Goal: Navigation & Orientation: Understand site structure

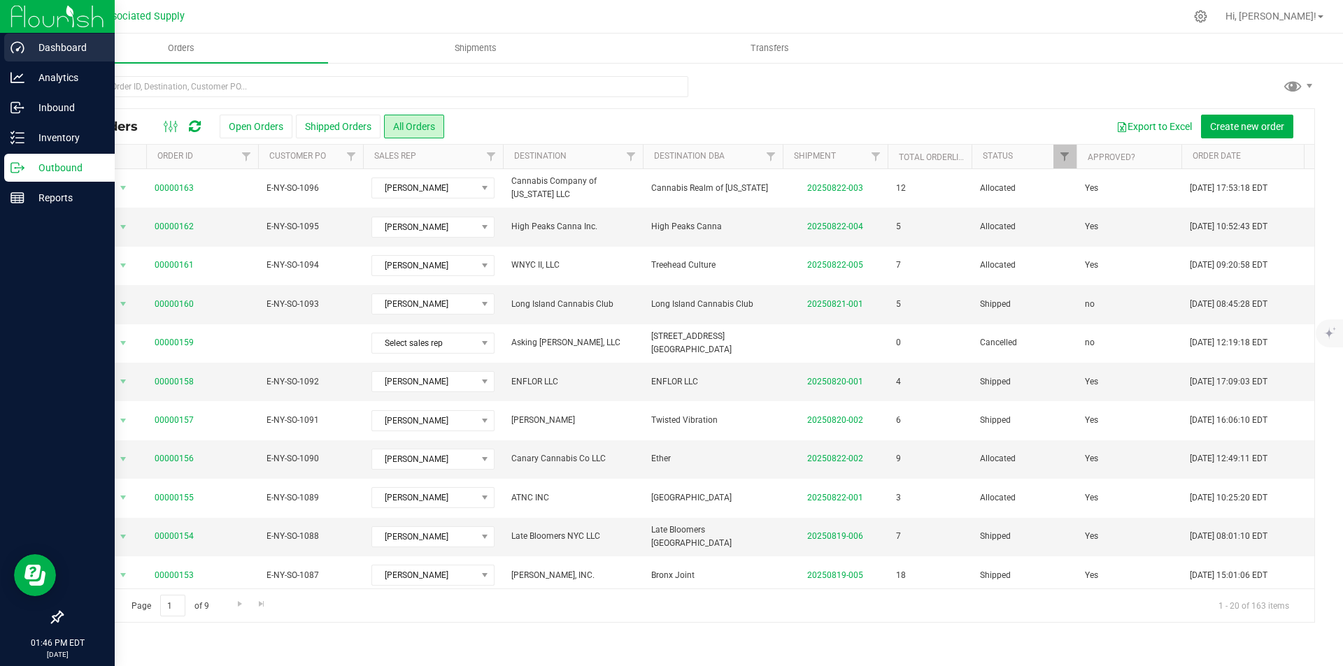
click at [65, 50] on p "Dashboard" at bounding box center [66, 47] width 84 height 17
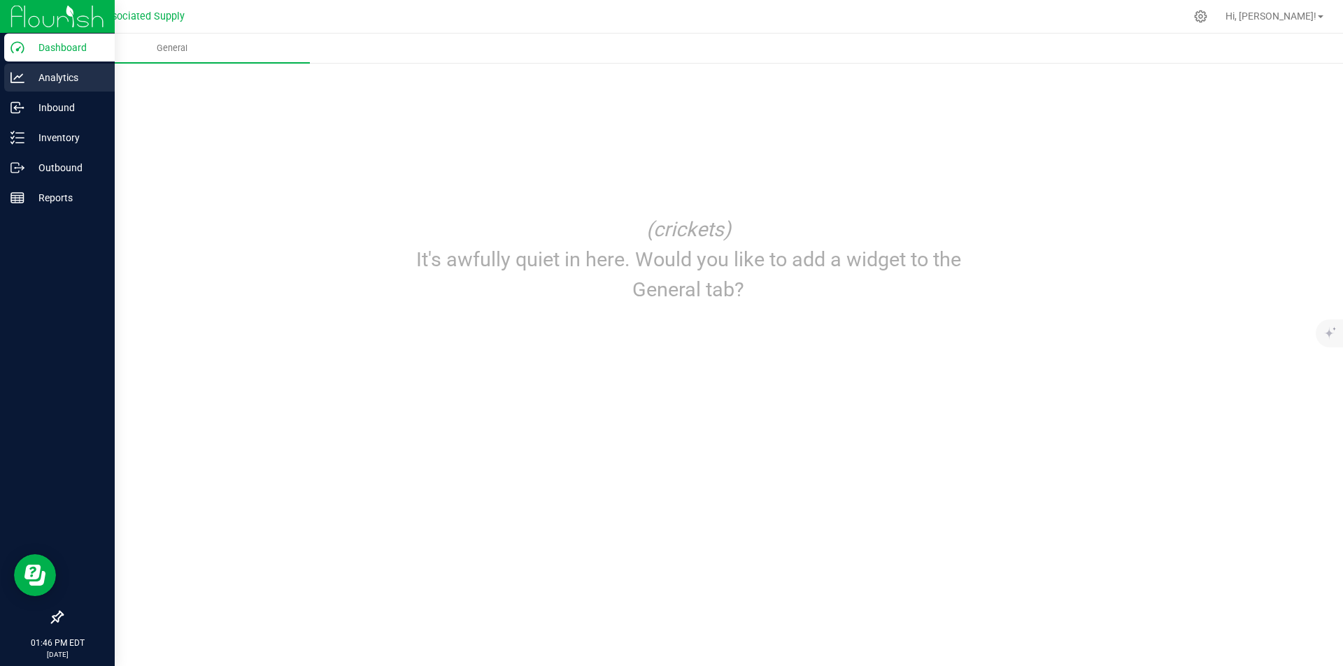
click at [47, 78] on p "Analytics" at bounding box center [66, 77] width 84 height 17
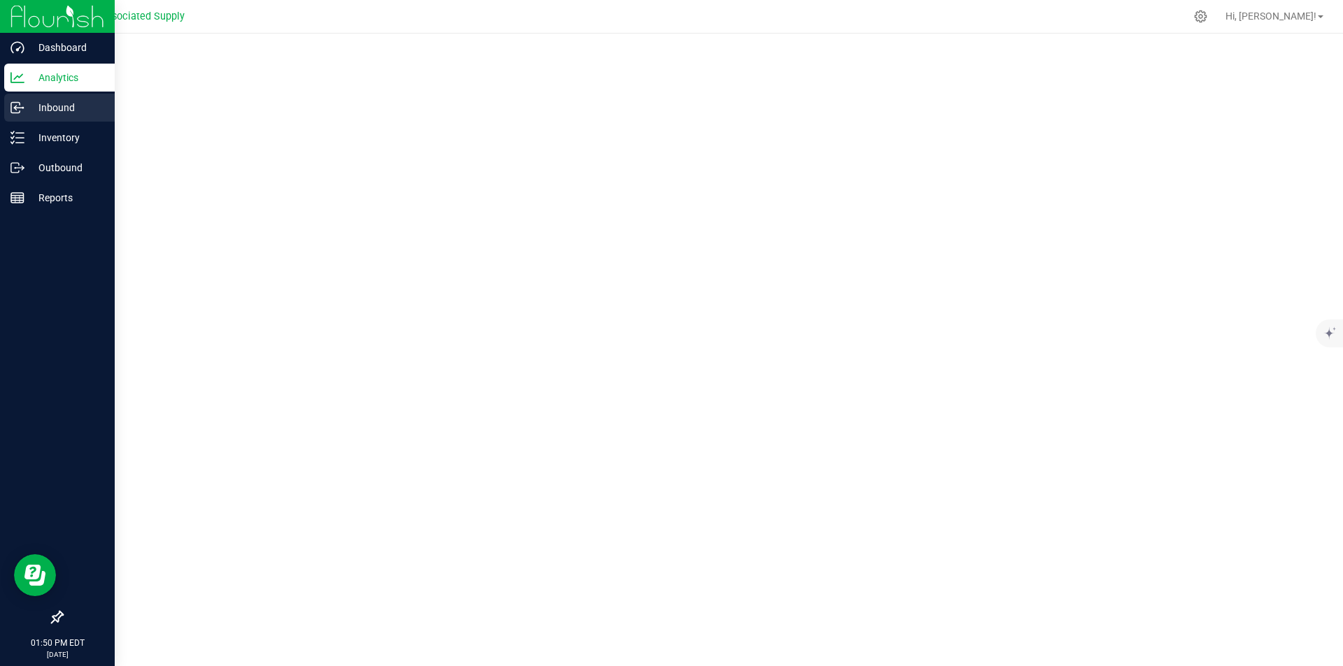
click at [57, 106] on p "Inbound" at bounding box center [66, 107] width 84 height 17
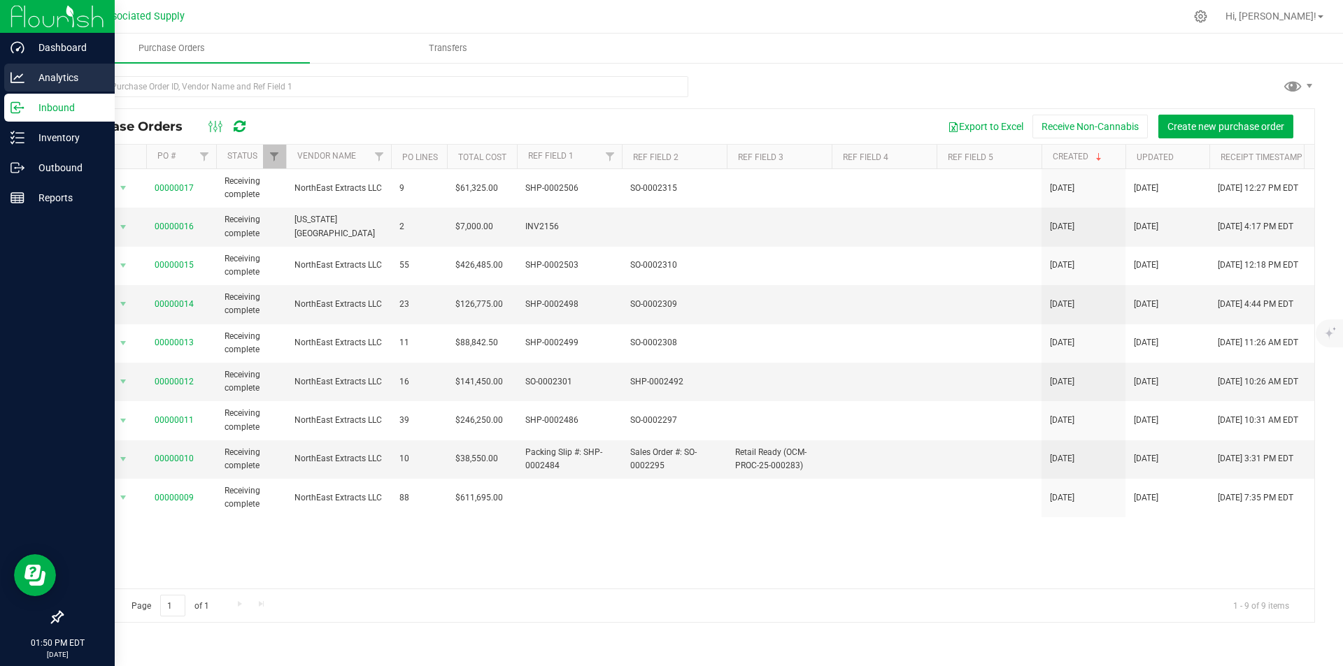
click at [52, 74] on p "Analytics" at bounding box center [66, 77] width 84 height 17
